Goal: Find specific page/section: Find specific page/section

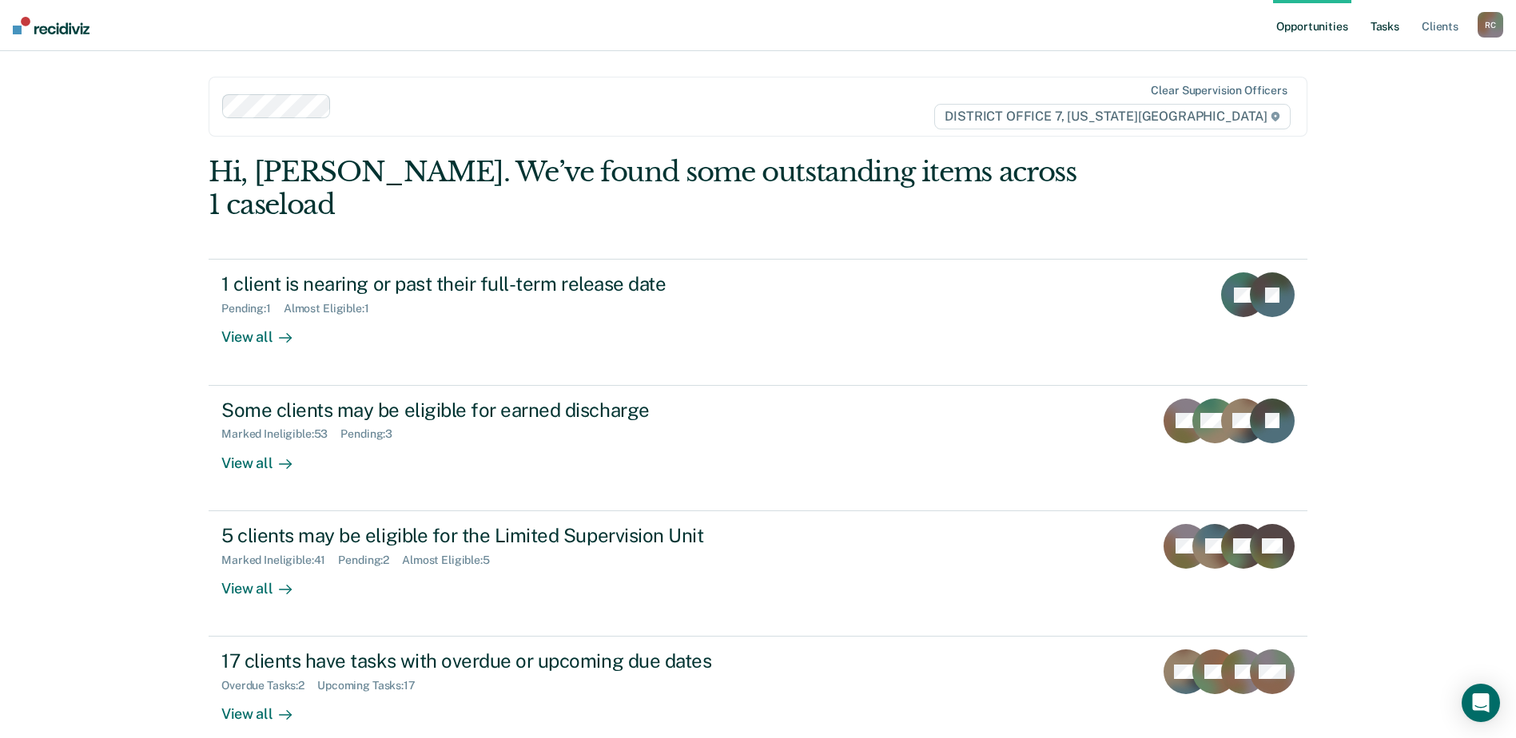
click at [1369, 30] on link "Tasks" at bounding box center [1384, 25] width 35 height 51
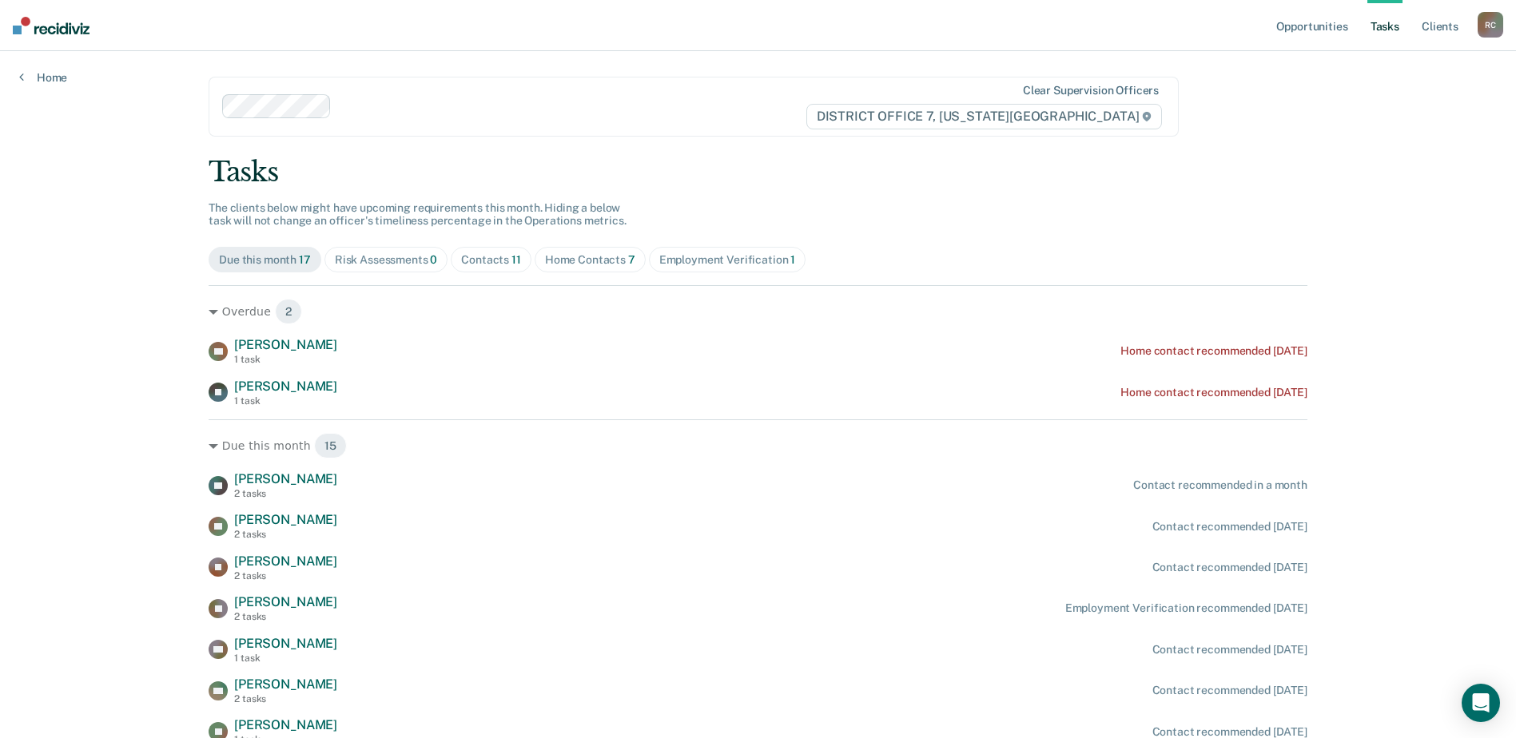
click at [463, 261] on div "Contacts 11" at bounding box center [491, 260] width 60 height 14
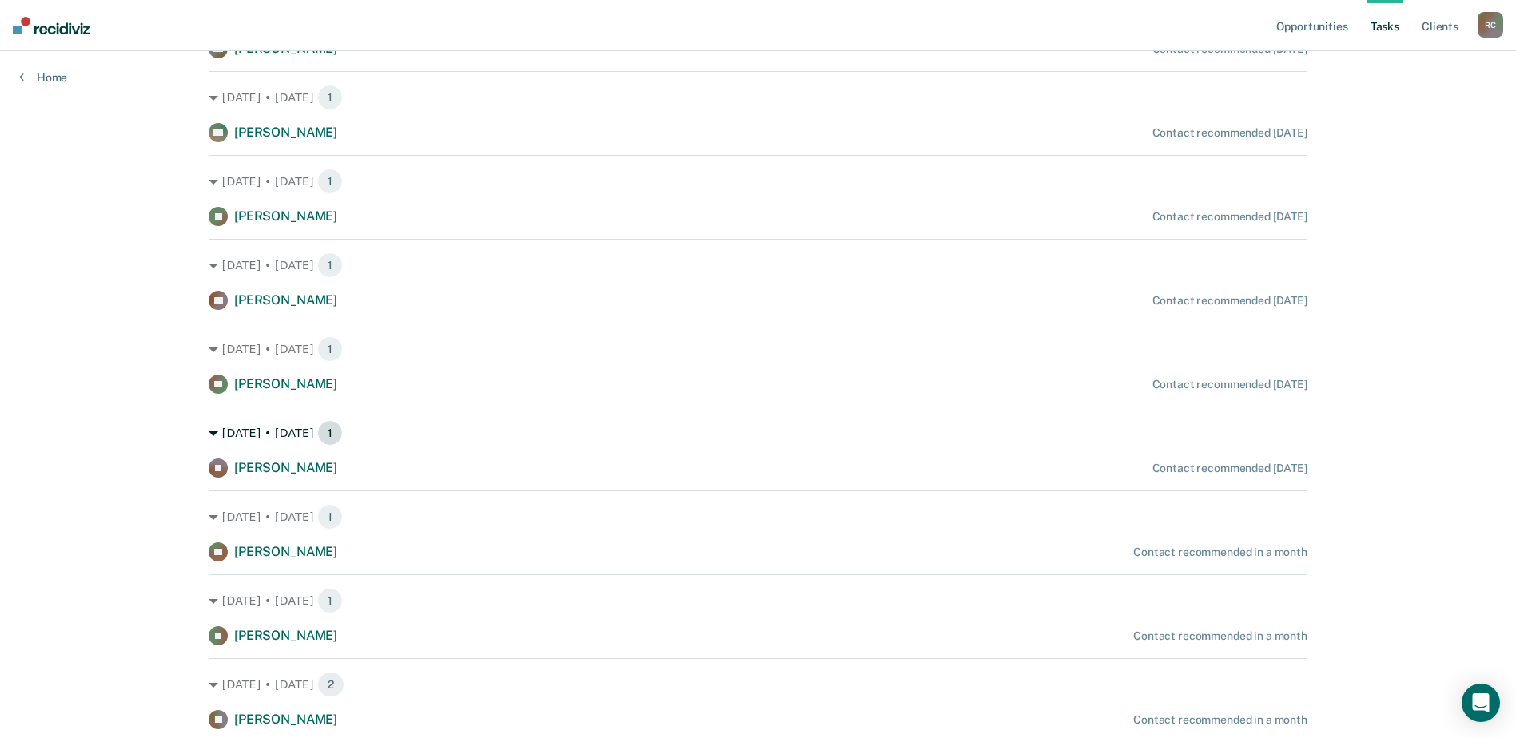
scroll to position [400, 0]
